Goal: Information Seeking & Learning: Learn about a topic

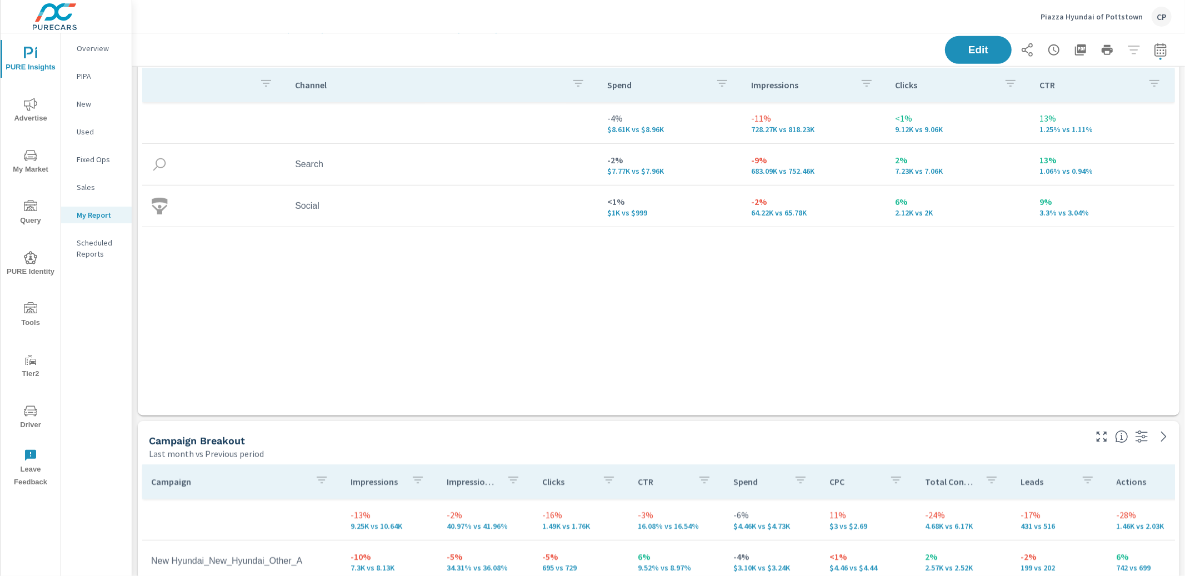
scroll to position [651, 0]
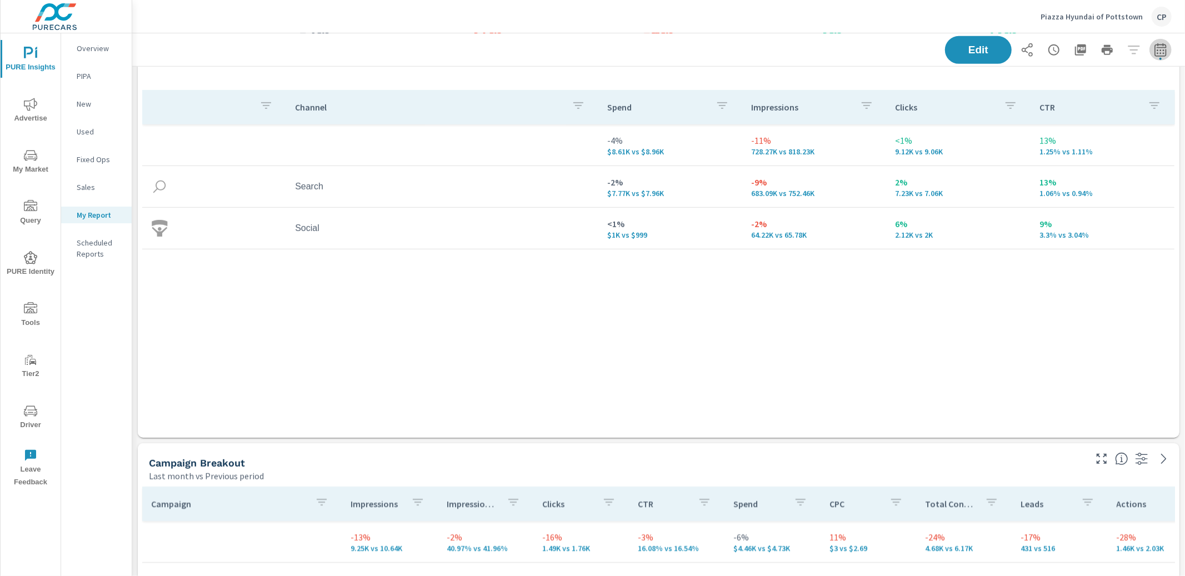
click at [1165, 52] on icon "button" at bounding box center [1160, 49] width 13 height 13
select select "Last month"
select select "Previous period"
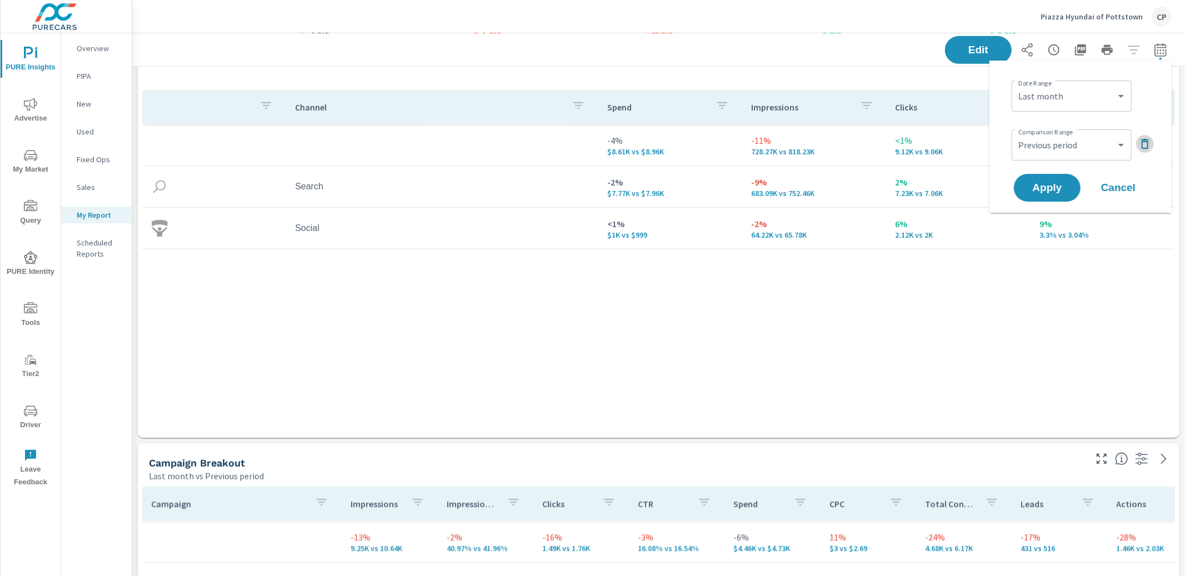
click at [1149, 139] on icon "button" at bounding box center [1144, 143] width 13 height 13
click at [1069, 154] on span "Apply" at bounding box center [1048, 157] width 46 height 11
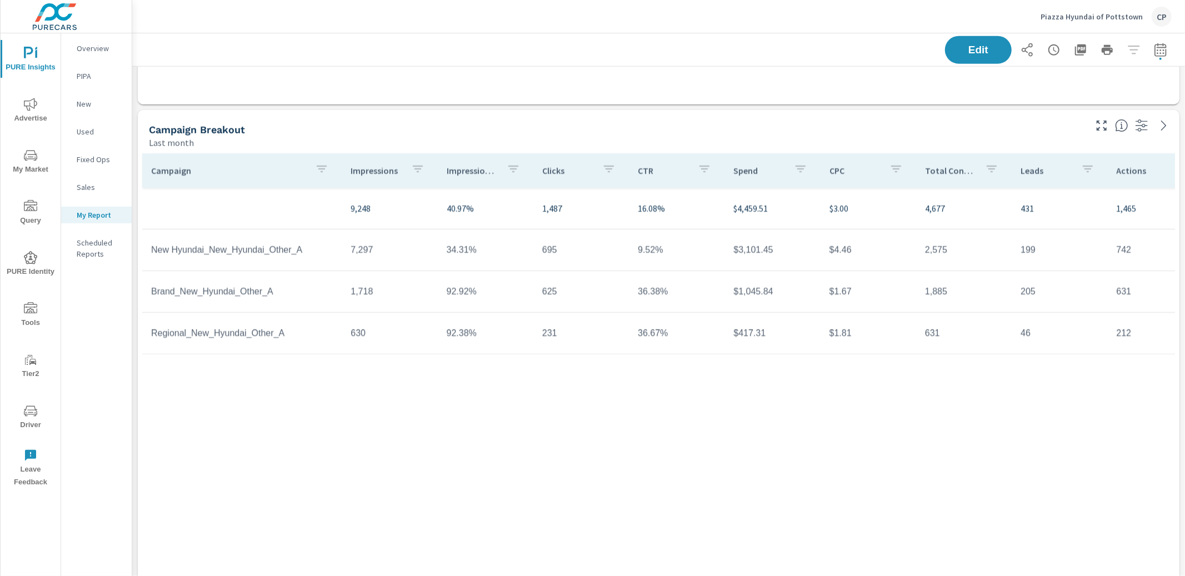
scroll to position [979, 0]
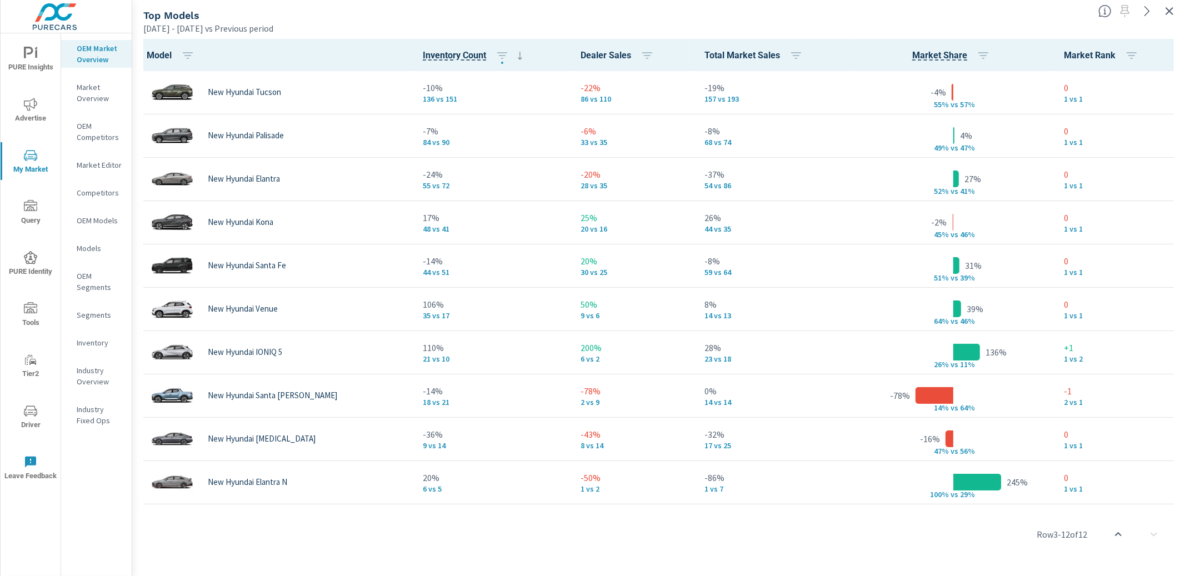
scroll to position [86, 0]
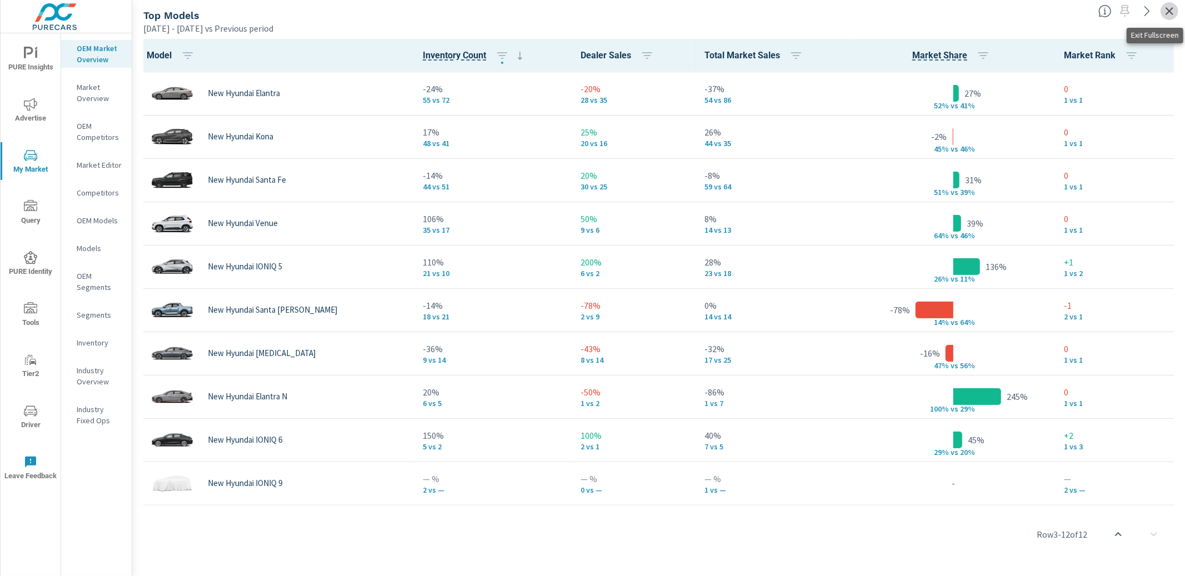
click at [1166, 9] on icon "button" at bounding box center [1169, 10] width 13 height 13
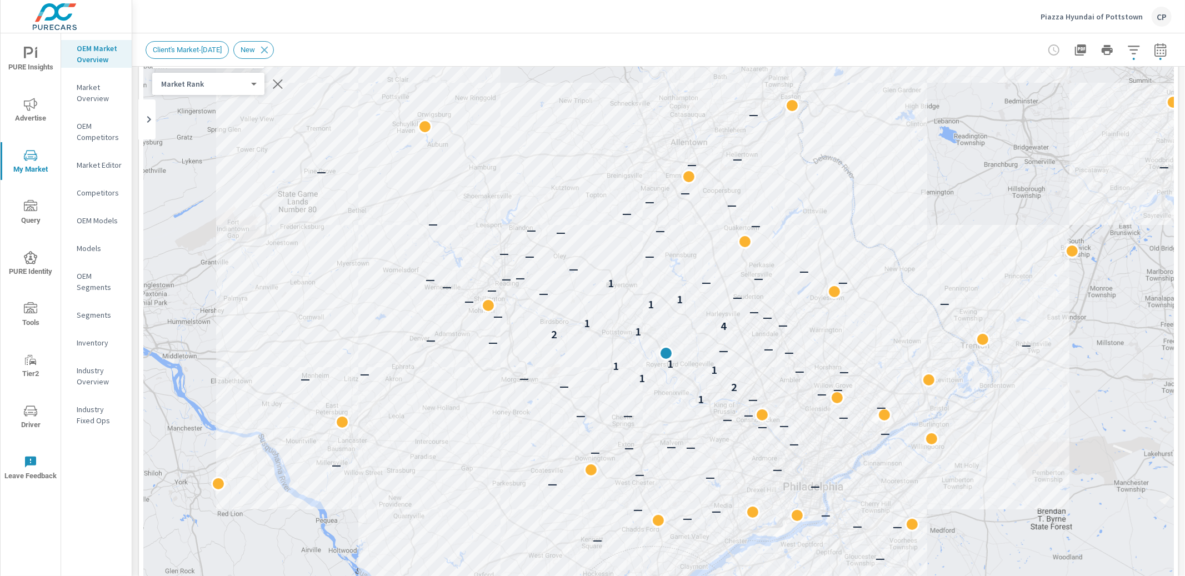
scroll to position [80, 0]
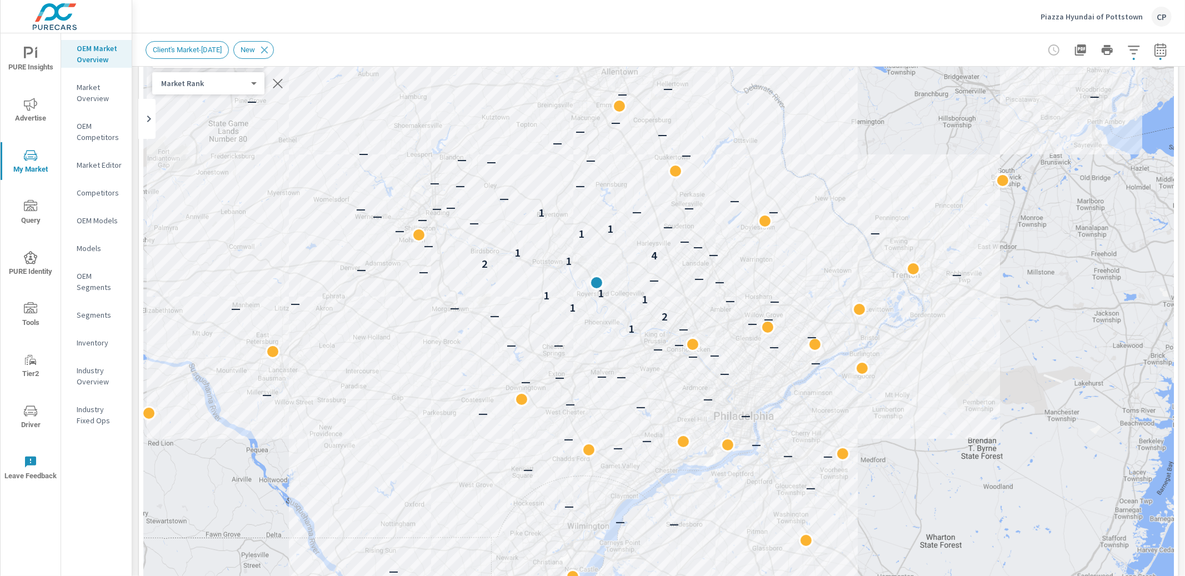
drag, startPoint x: 818, startPoint y: 300, endPoint x: 750, endPoint y: 214, distance: 109.2
click at [750, 214] on div "— — — — — — — — — — — — — — — — — — — — — — — — — — — — — — — — — — — — — 1 — —…" at bounding box center [658, 346] width 1031 height 618
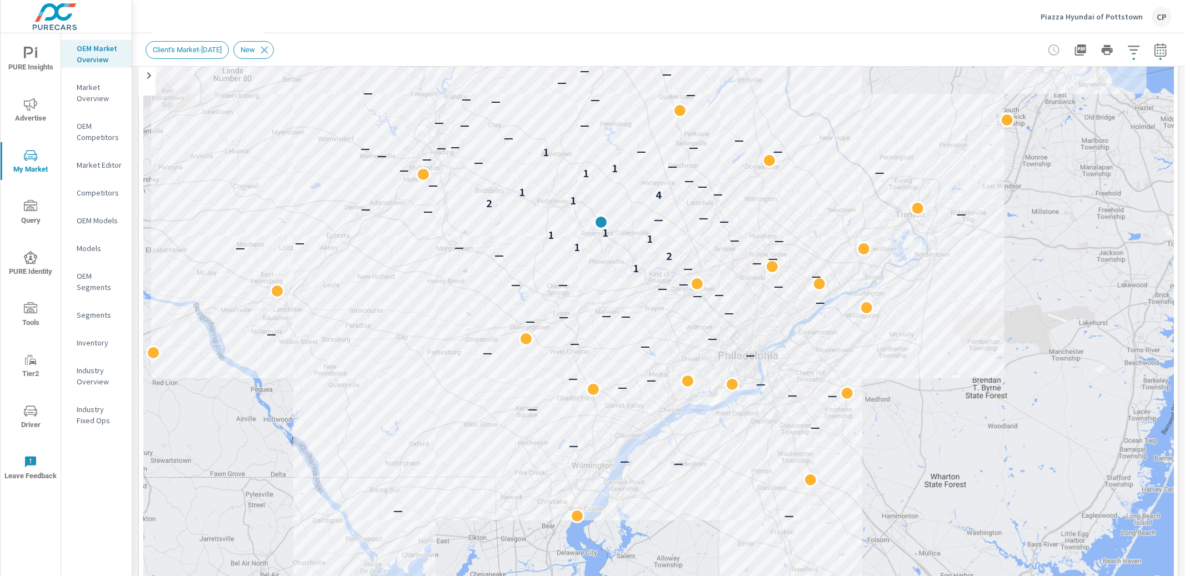
scroll to position [117, 0]
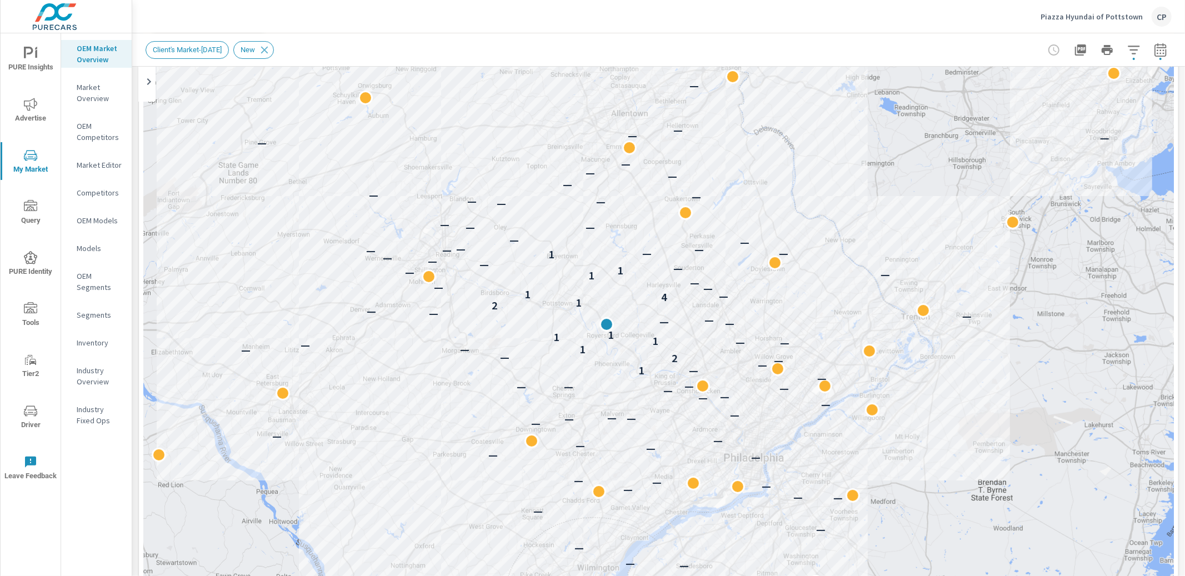
drag, startPoint x: 364, startPoint y: 302, endPoint x: 370, endPoint y: 399, distance: 97.4
click at [370, 399] on div "— — — — — — — — — — — — — — — — — — — — — — — — — — — — — — — — — — — — — 1 — —…" at bounding box center [658, 308] width 1031 height 618
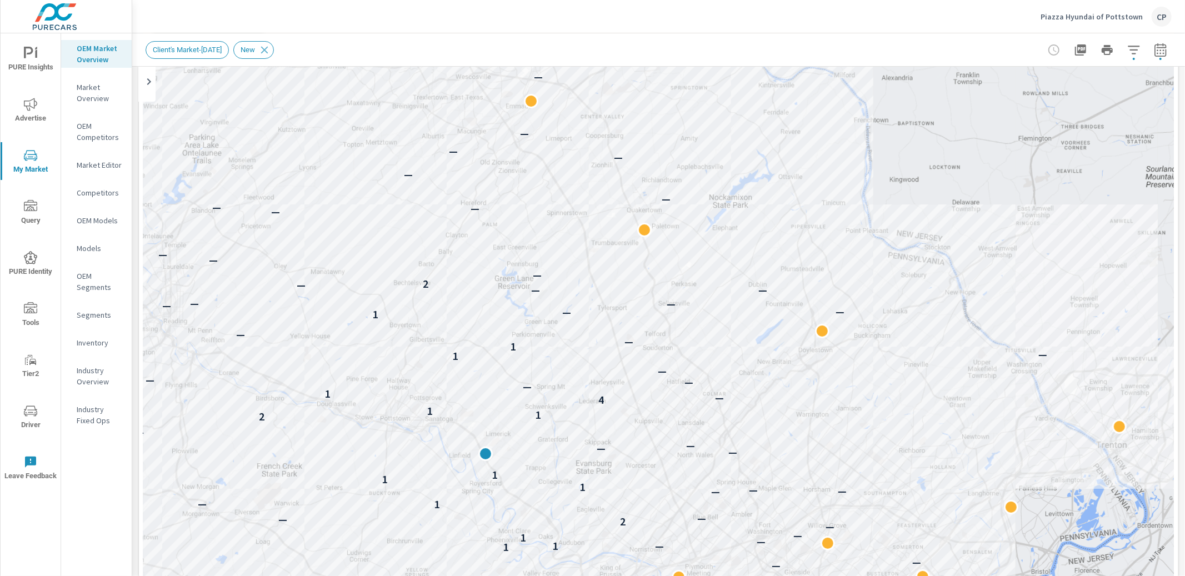
drag, startPoint x: 712, startPoint y: 223, endPoint x: 705, endPoint y: 268, distance: 46.1
click at [705, 268] on div "— — — — — — — — — — — — — — — — — — — — — — — — — — — — — — — — — — — — — — — —…" at bounding box center [658, 308] width 1031 height 618
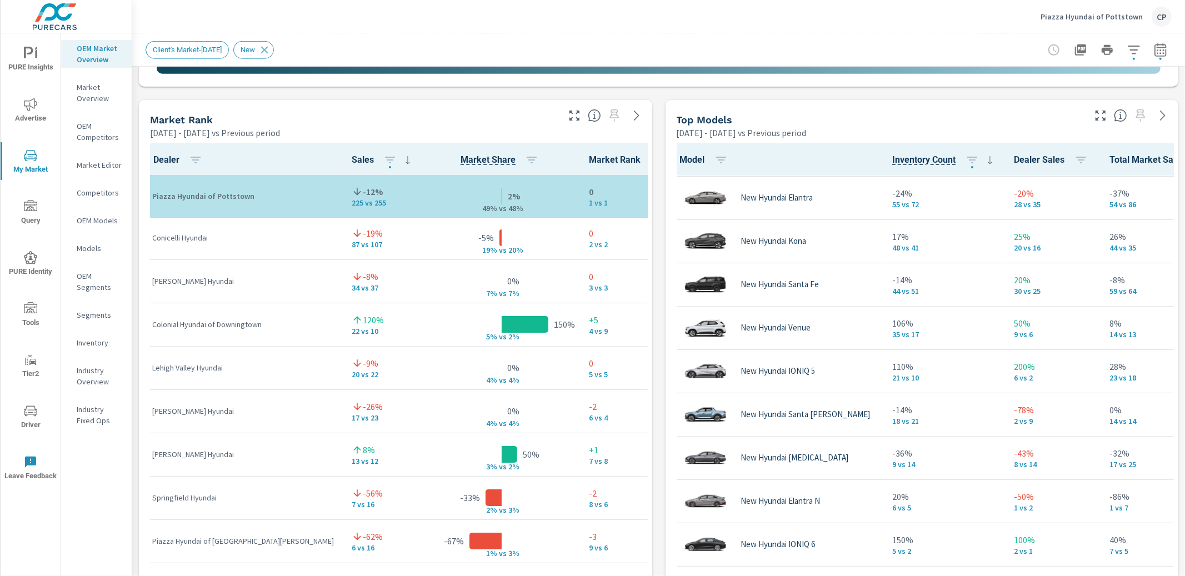
scroll to position [687, 0]
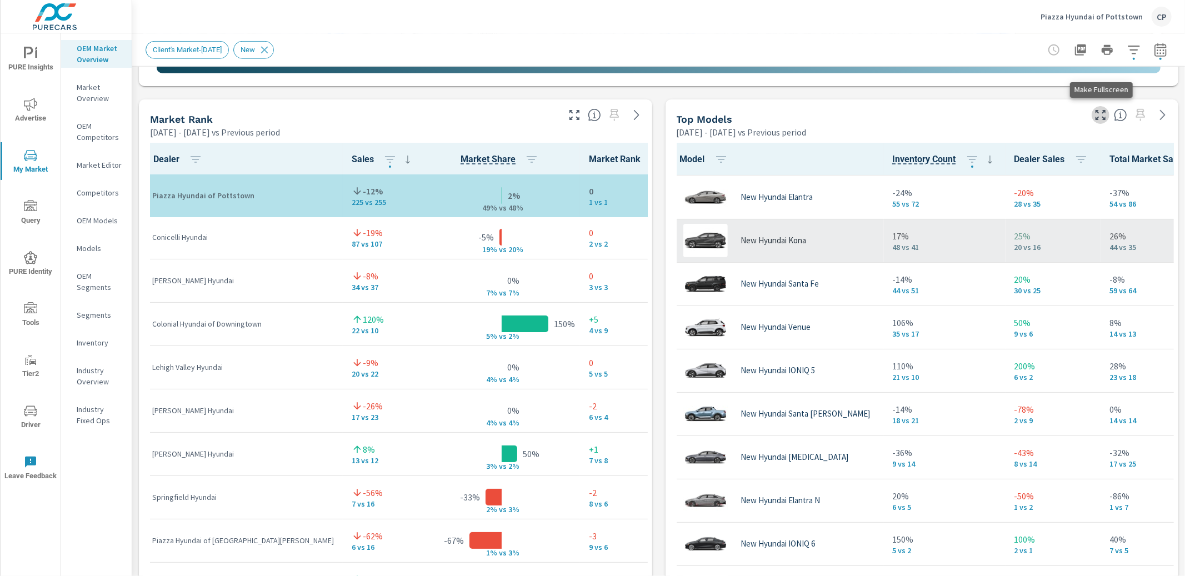
click at [1100, 114] on icon "button" at bounding box center [1100, 114] width 13 height 13
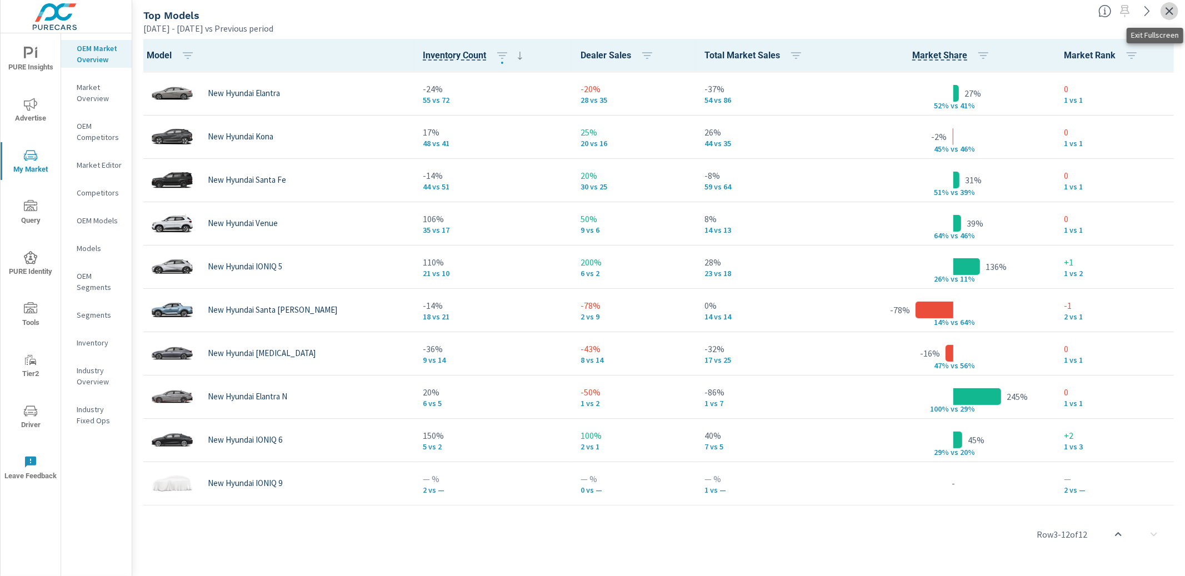
click at [1165, 12] on icon "button" at bounding box center [1169, 10] width 13 height 13
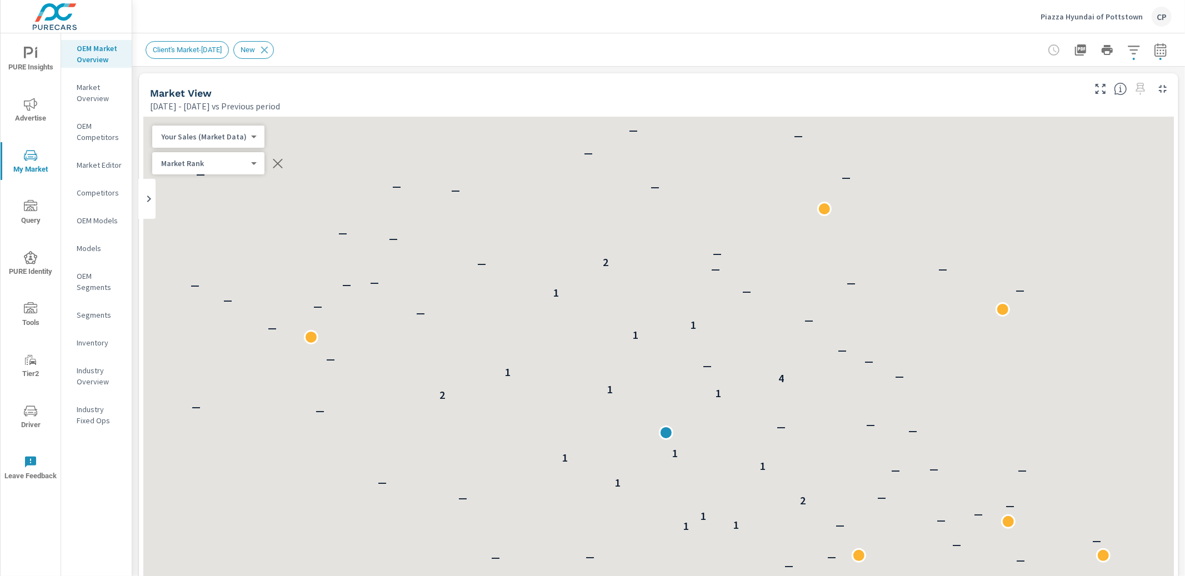
scroll to position [1, 0]
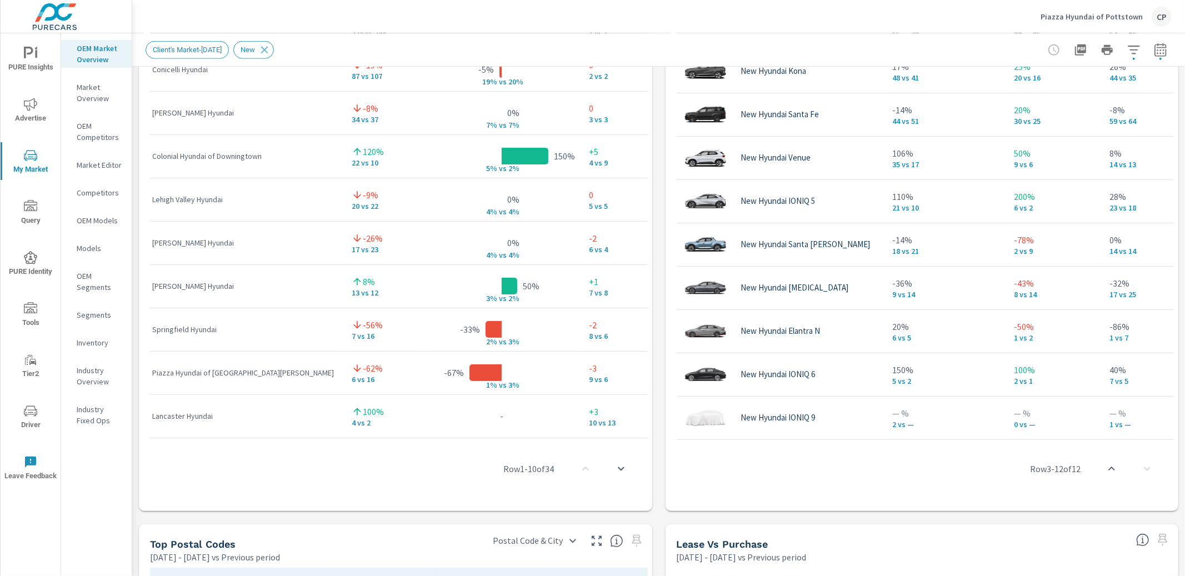
scroll to position [859, 0]
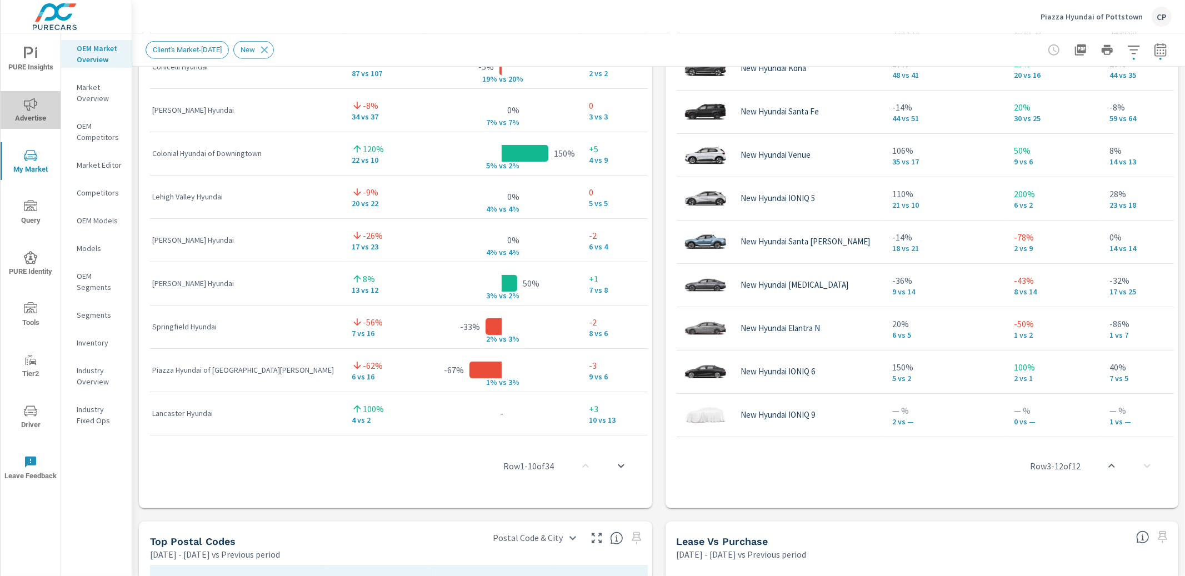
drag, startPoint x: 23, startPoint y: 116, endPoint x: 35, endPoint y: 121, distance: 12.5
click at [26, 118] on span "Advertise" at bounding box center [30, 111] width 53 height 27
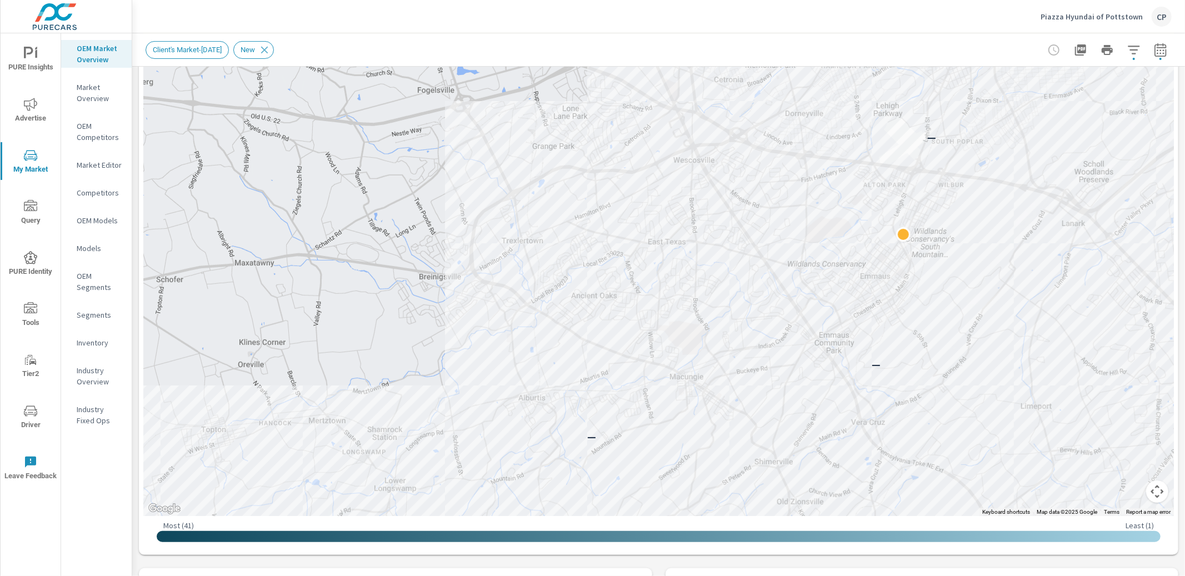
scroll to position [244, 0]
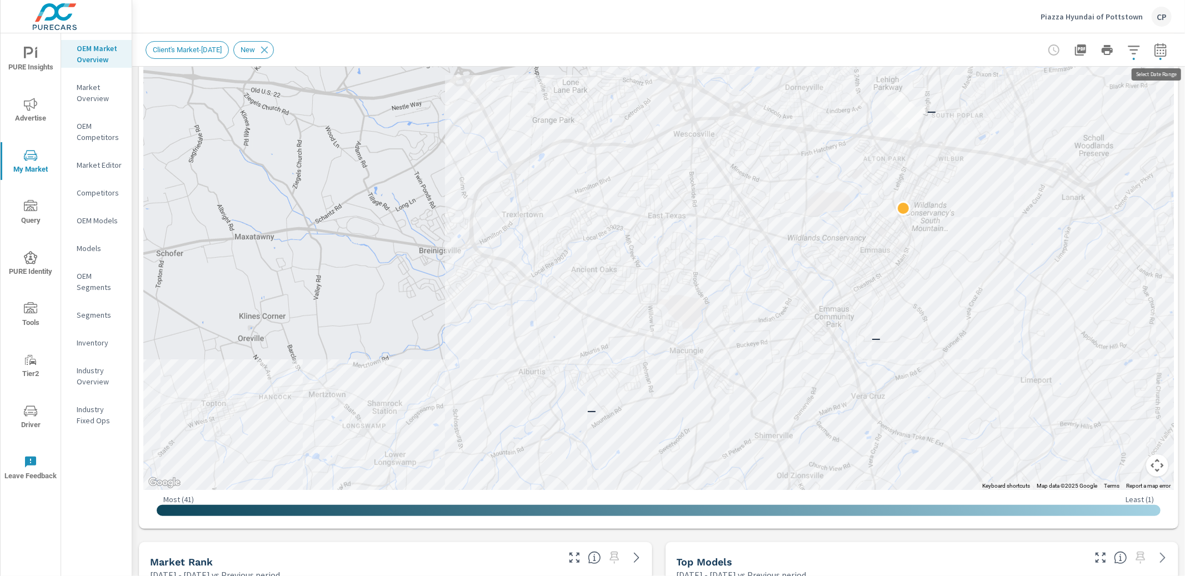
click at [1167, 44] on button "button" at bounding box center [1161, 50] width 22 height 22
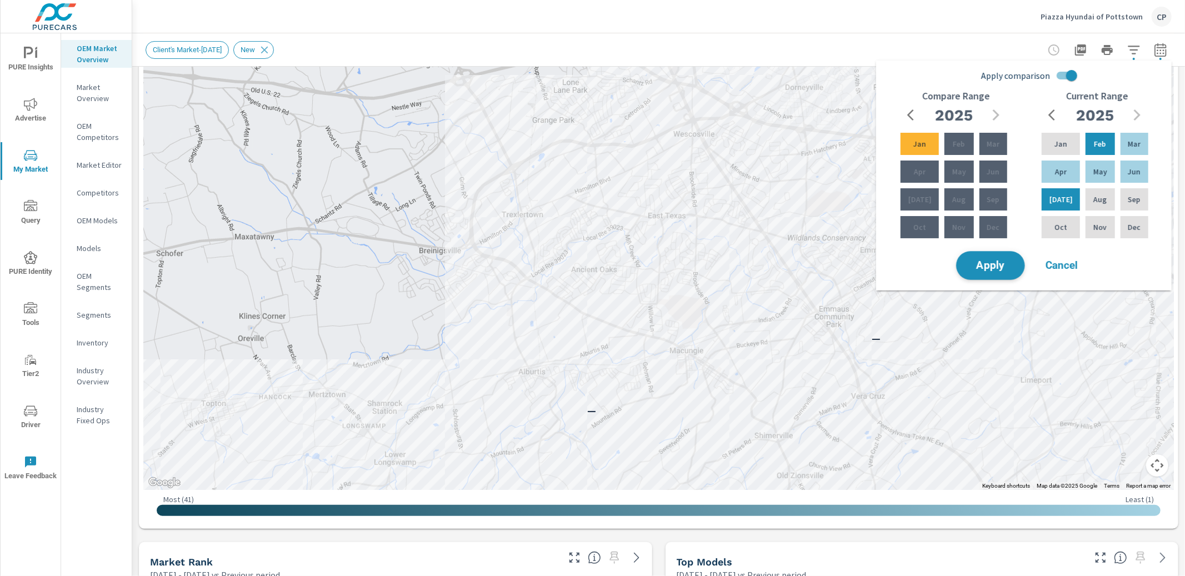
click at [988, 254] on button "Apply" at bounding box center [990, 265] width 69 height 29
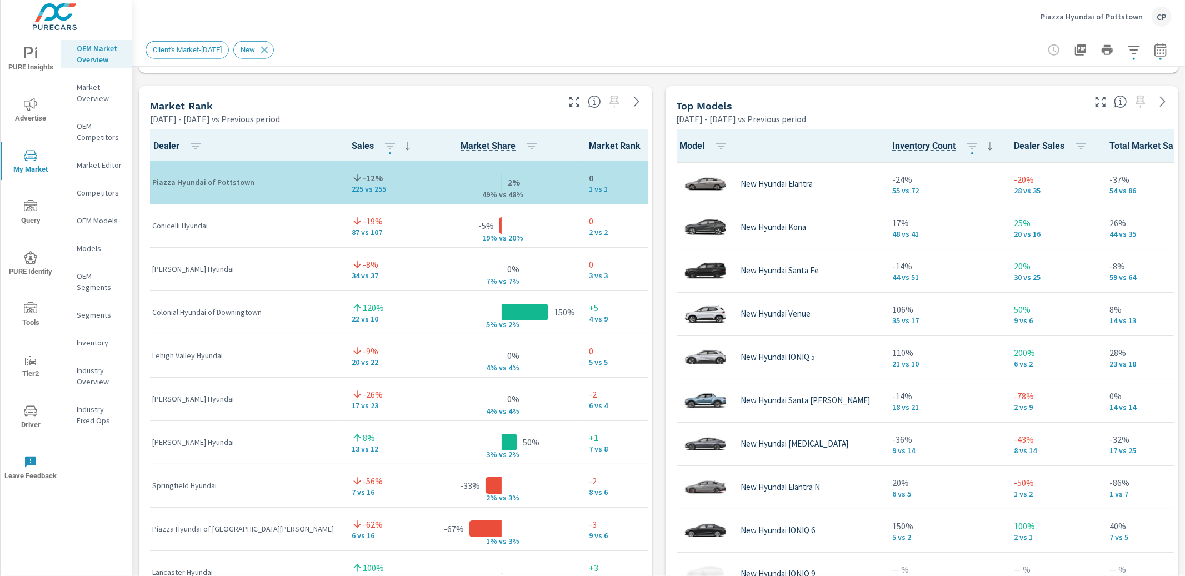
scroll to position [704, 0]
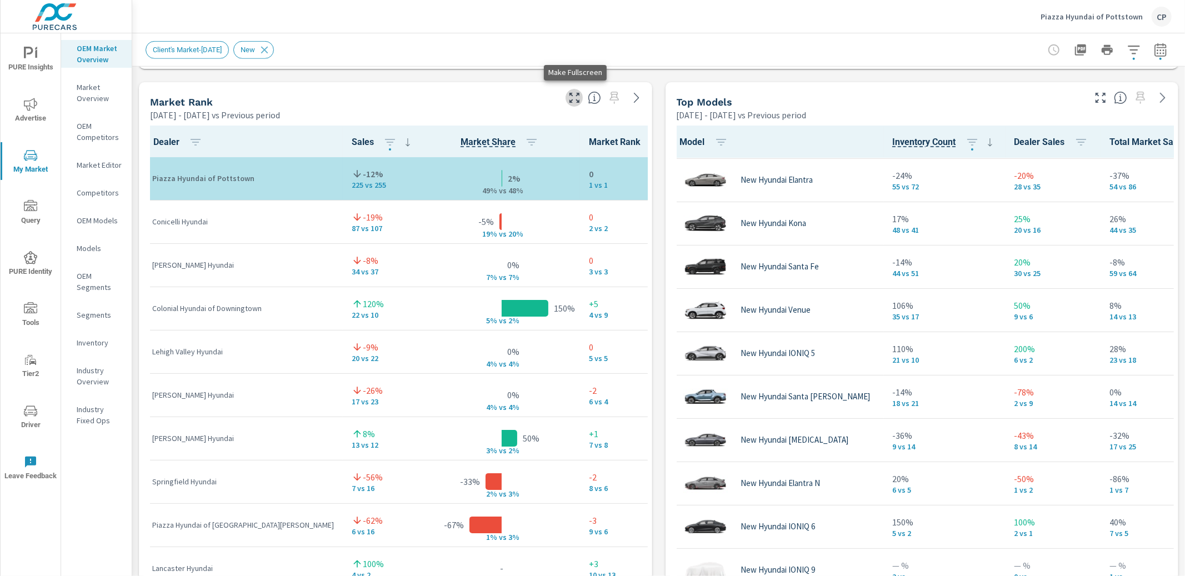
click at [572, 93] on icon "button" at bounding box center [574, 97] width 13 height 13
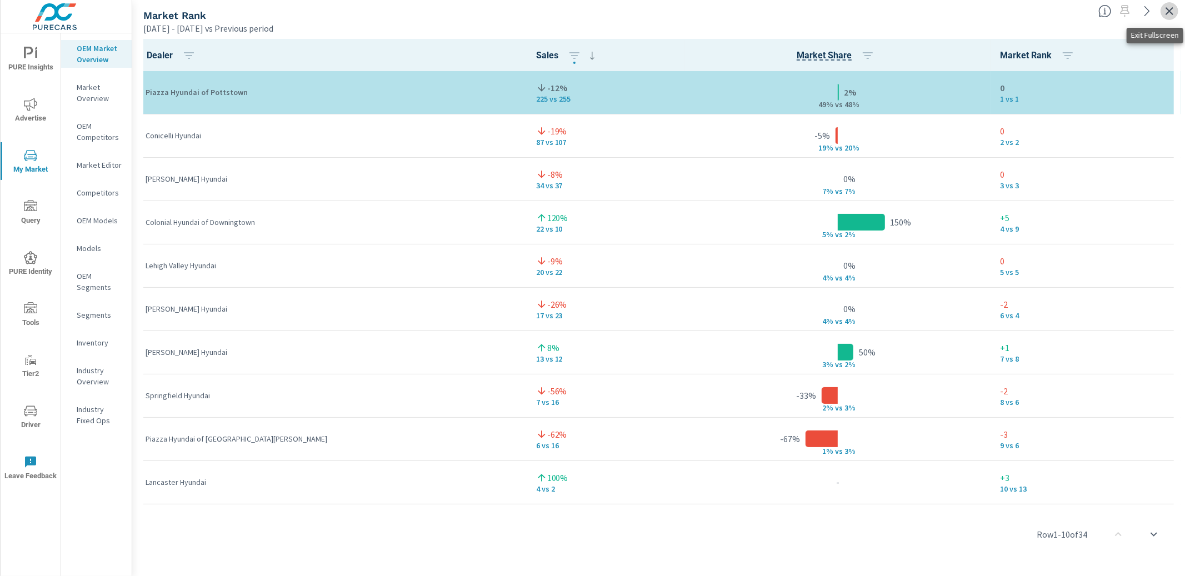
click at [1171, 9] on icon "button" at bounding box center [1170, 11] width 8 height 8
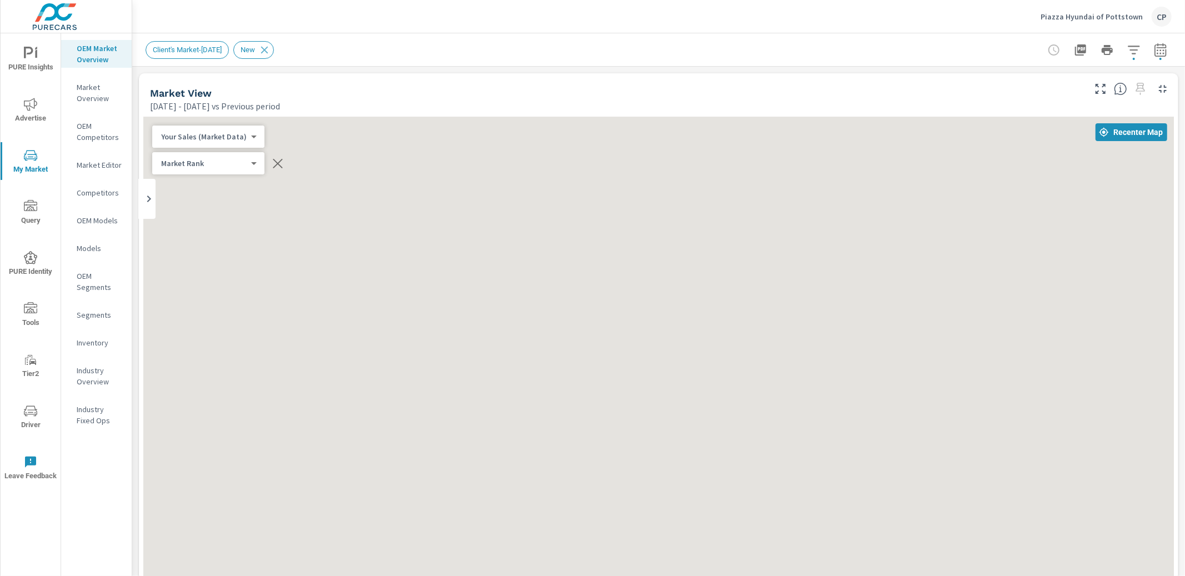
scroll to position [1, 0]
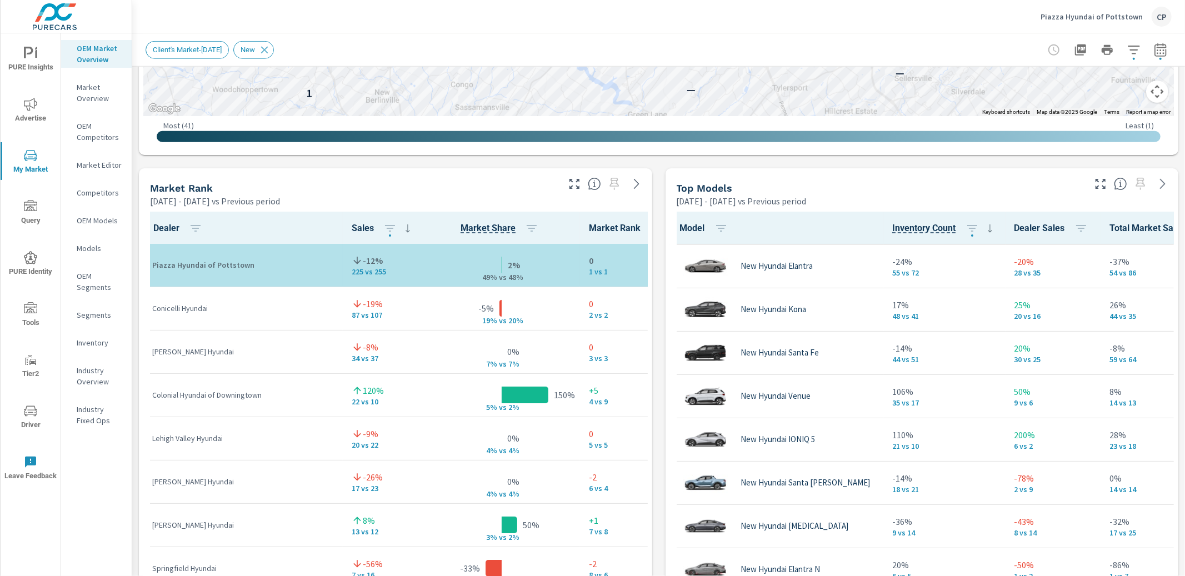
scroll to position [619, 0]
